Goal: Browse casually

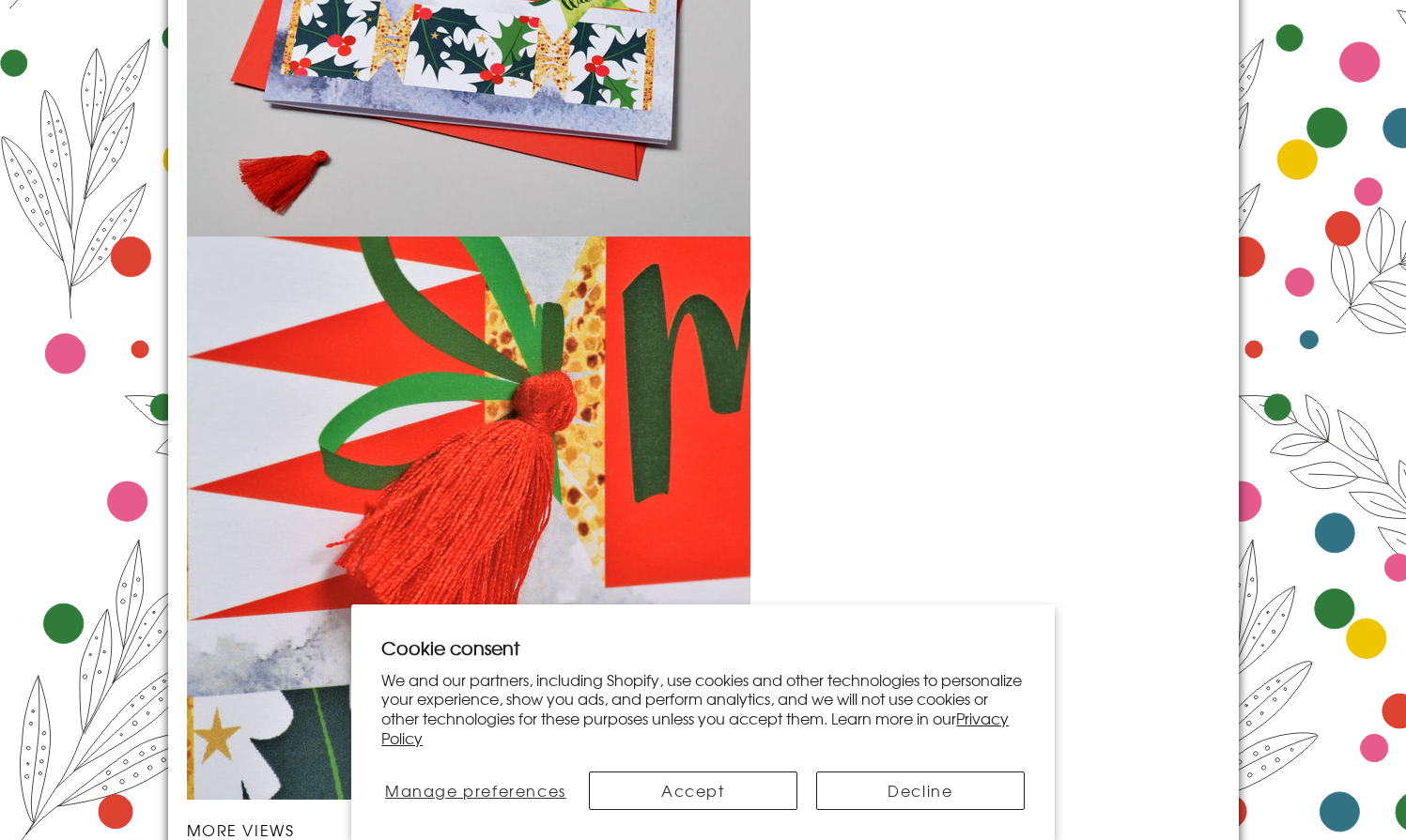
scroll to position [2521, 0]
